Goal: Check status: Check status

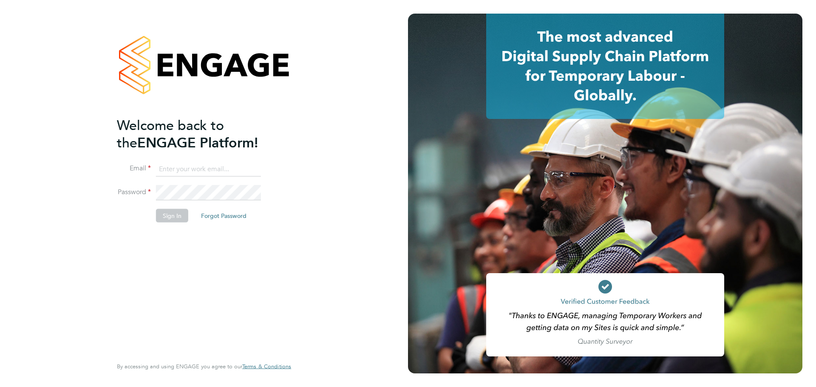
type input "stephen.wilkins@vistry.co.uk"
click at [127, 225] on li "Sign In Forgot Password" at bounding box center [200, 220] width 166 height 22
click at [161, 210] on button "Sign In" at bounding box center [172, 216] width 32 height 14
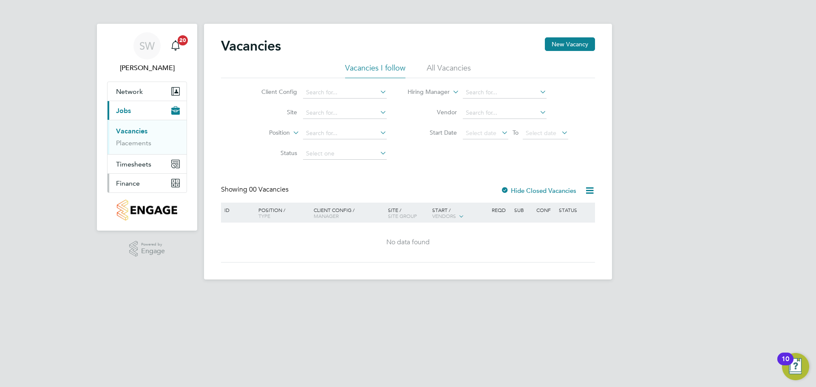
click at [137, 176] on button "Finance" at bounding box center [147, 183] width 79 height 19
click at [139, 170] on link "Invoices & Credit Notes" at bounding box center [142, 173] width 53 height 17
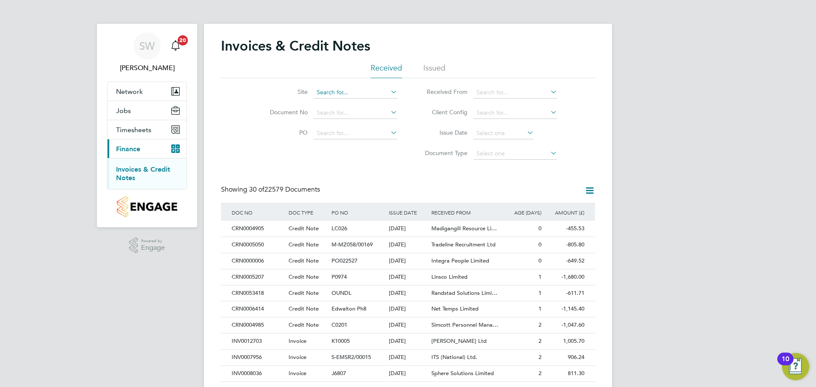
click at [327, 93] on input at bounding box center [356, 93] width 84 height 12
click at [332, 103] on b "Upwoo" at bounding box center [338, 104] width 20 height 7
type input "RAF Upwood"
click at [416, 258] on div "[DATE]" at bounding box center [408, 261] width 43 height 16
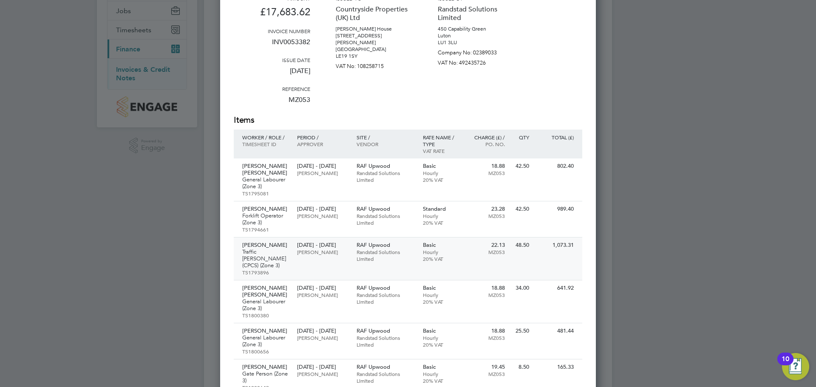
click at [464, 252] on div "22.13 MZ053" at bounding box center [486, 249] width 45 height 22
